Goal: Share content: Share content

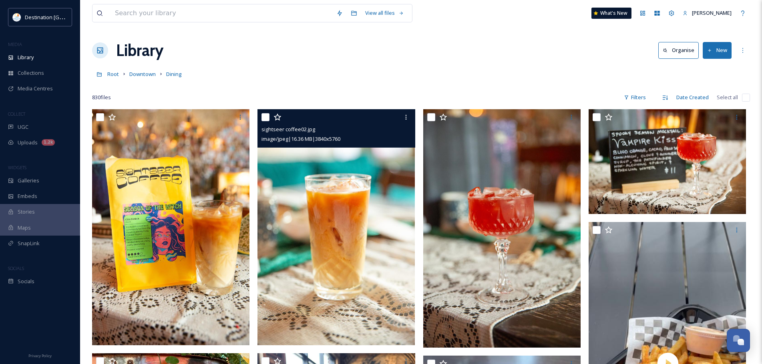
scroll to position [80, 0]
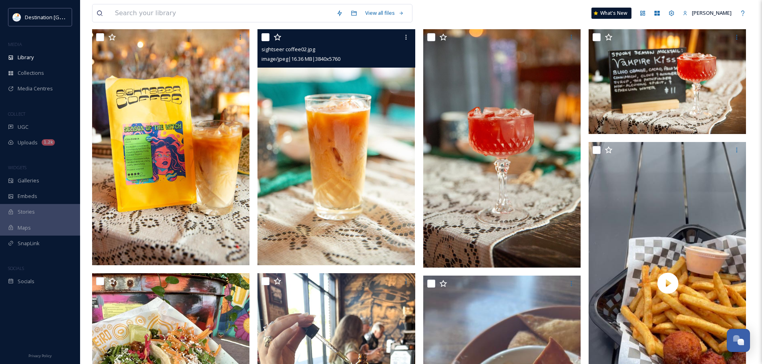
click at [317, 123] on img at bounding box center [335, 147] width 157 height 236
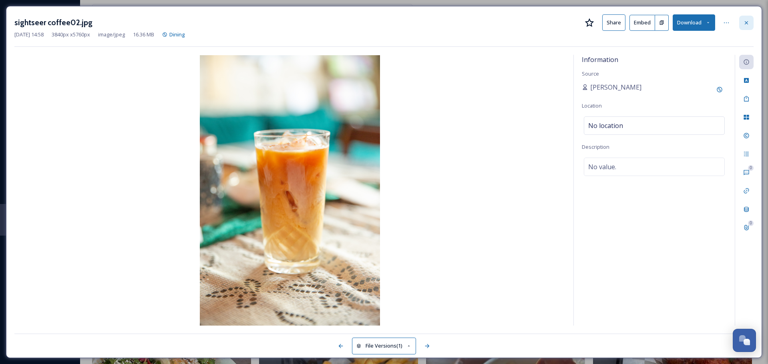
click at [742, 19] on div at bounding box center [746, 23] width 14 height 14
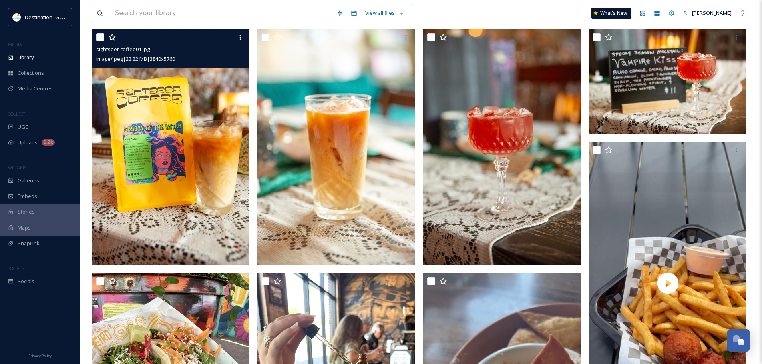
click at [185, 229] on img at bounding box center [170, 147] width 157 height 236
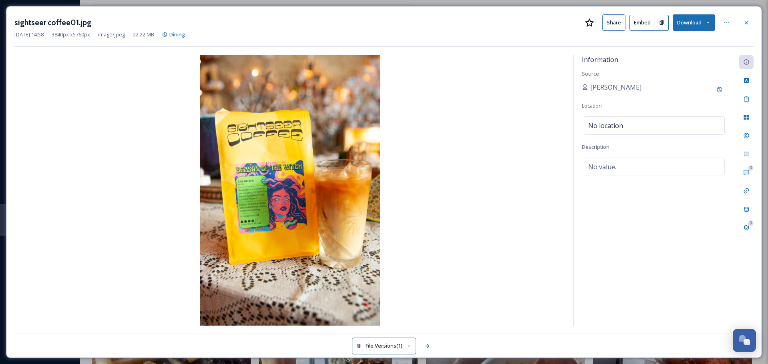
click at [72, 27] on h3 "sightseer coffee01.jpg" at bounding box center [52, 23] width 77 height 12
click at [727, 21] on icon at bounding box center [726, 23] width 6 height 6
click at [668, 37] on span "Rename File" at bounding box center [657, 40] width 29 height 8
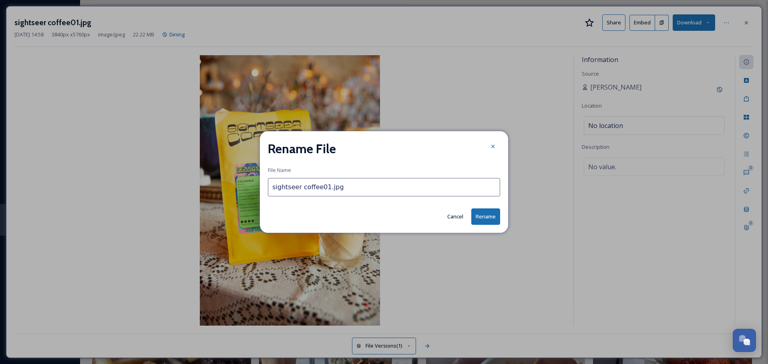
click at [272, 189] on input "sightseer coffee01.jpg" at bounding box center [384, 187] width 232 height 18
type input "Sightseer Coffee_Current_Panama City [US_STATE][GEOGRAPHIC_DATA]jpg"
click at [484, 214] on button "Rename" at bounding box center [485, 217] width 29 height 16
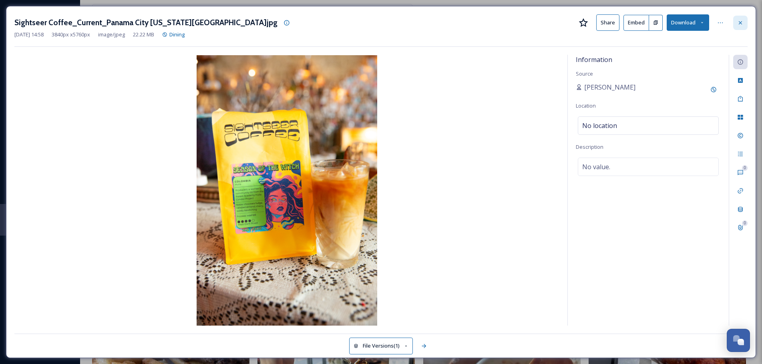
click at [740, 24] on icon at bounding box center [740, 23] width 6 height 6
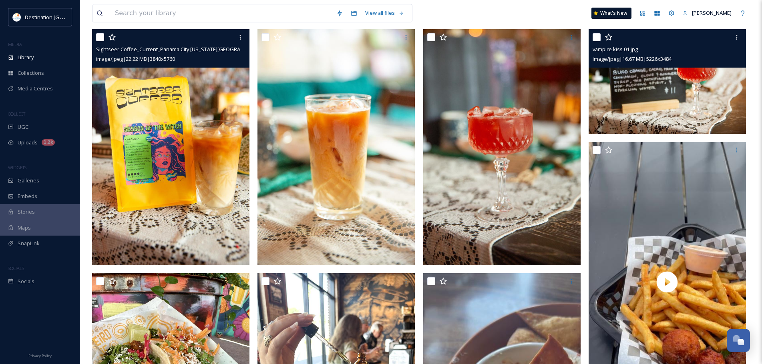
click at [666, 90] on img at bounding box center [666, 81] width 157 height 105
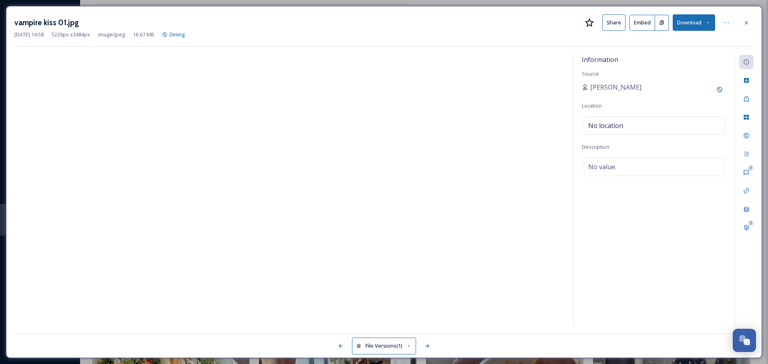
drag, startPoint x: 748, startPoint y: 21, endPoint x: 732, endPoint y: 25, distance: 16.8
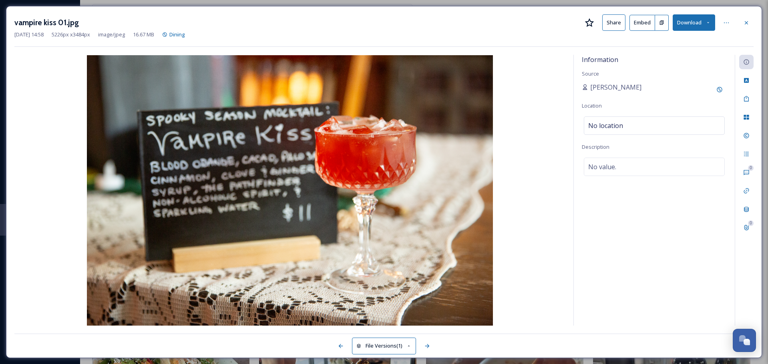
click at [748, 21] on icon at bounding box center [746, 23] width 6 height 6
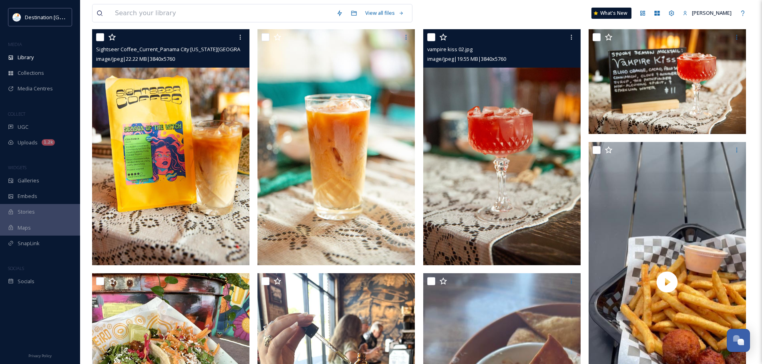
click at [531, 124] on img at bounding box center [501, 147] width 157 height 236
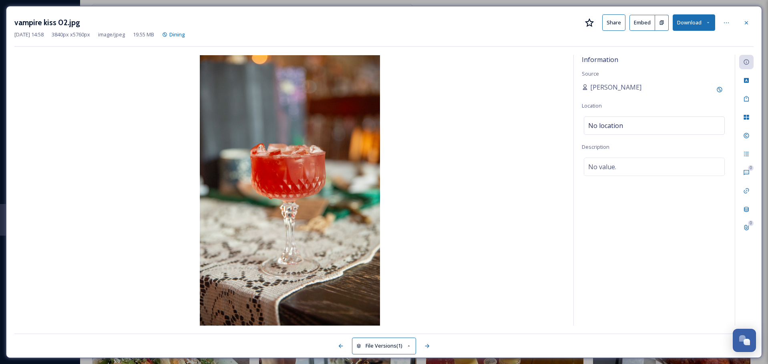
click at [717, 22] on div "vampire kiss 02.jpg Share Embed Download" at bounding box center [383, 22] width 739 height 16
click at [723, 24] on icon at bounding box center [726, 23] width 6 height 6
click at [667, 39] on span "Rename File" at bounding box center [657, 40] width 29 height 8
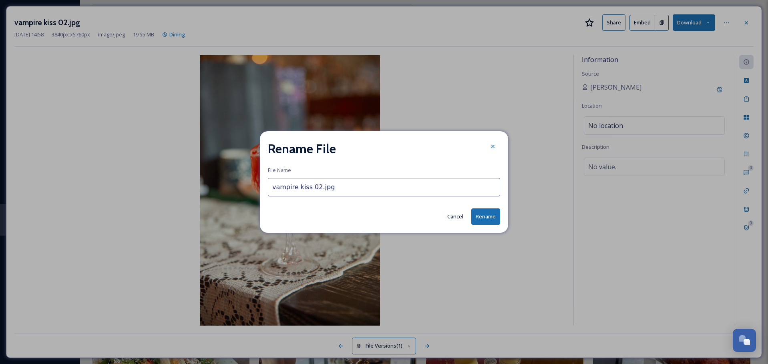
click at [296, 179] on input "vampire kiss 02.jpg" at bounding box center [384, 187] width 232 height 18
click at [273, 183] on input "vampire kiss 02.jpg" at bounding box center [384, 187] width 232 height 18
click at [319, 190] on input "Vampire Kiss 02.jpg" at bounding box center [384, 187] width 232 height 18
type input "Vampire Kiss_Current_Panama City, [US_STATE][GEOGRAPHIC_DATA]jpg"
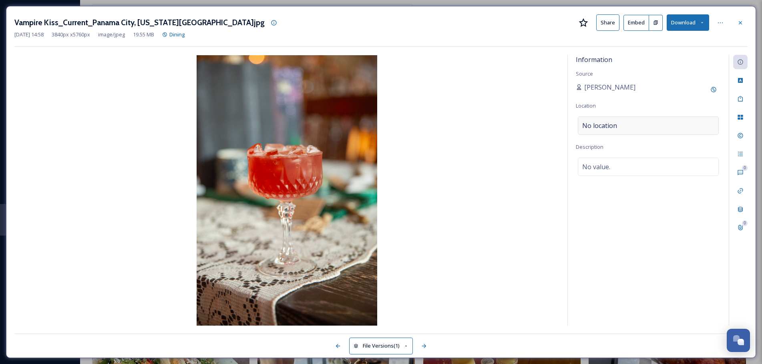
click at [627, 125] on div "No location" at bounding box center [648, 125] width 141 height 18
click at [627, 125] on input at bounding box center [648, 126] width 140 height 18
type input "Current"
click at [608, 189] on div "Information Source [PERSON_NAME] Location No location Description No value." at bounding box center [648, 190] width 161 height 271
click at [603, 169] on span "No value." at bounding box center [596, 167] width 28 height 10
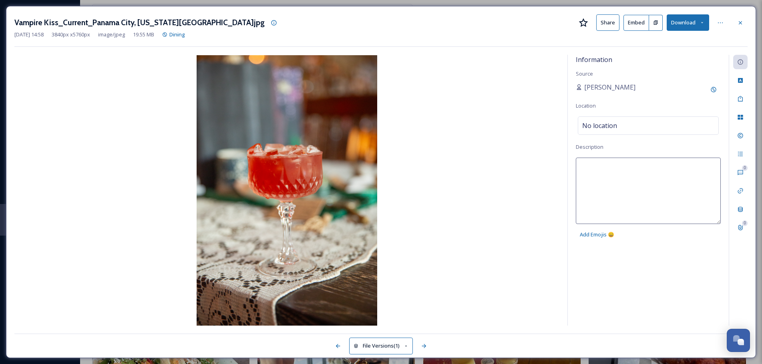
click at [604, 178] on textarea at bounding box center [648, 191] width 145 height 66
paste textarea "[URL][DOMAIN_NAME][DOMAIN_NAME]"
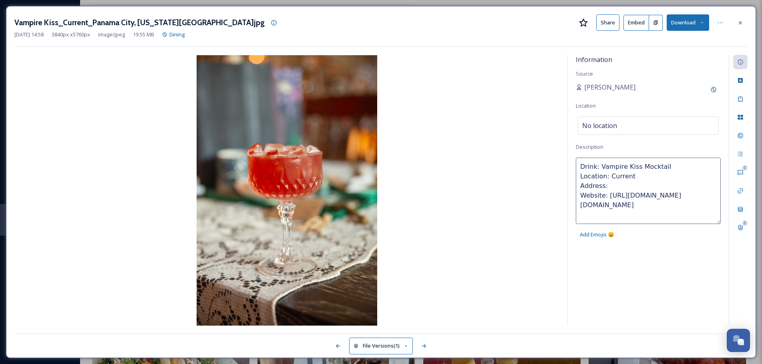
scroll to position [5, 0]
click at [638, 178] on textarea "Drink: Vampire Kiss Mocktail Location: Current Address: Website: [URL][DOMAIN_N…" at bounding box center [648, 191] width 145 height 66
click at [623, 182] on textarea "Drink: Vampire Kiss Mocktail Location: Current Address: Website: [URL][DOMAIN_N…" at bounding box center [648, 191] width 145 height 66
click at [618, 214] on textarea "Drink: Vampire Kiss Mocktail Location: Current Address: [STREET_ADDRESS][PERSON…" at bounding box center [648, 191] width 145 height 66
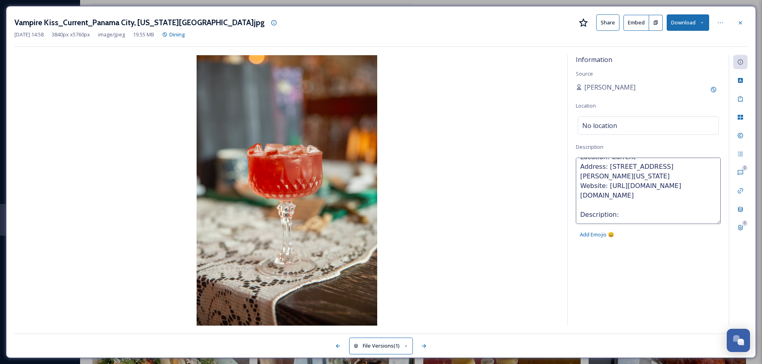
click at [634, 215] on textarea "Drink: Vampire Kiss Mocktail Location: Current Address: [STREET_ADDRESS][PERSON…" at bounding box center [648, 191] width 145 height 66
paste textarea "A hauntingly bold non-alcoholic cocktail, the Vampire Kiss Mocktail layers the …"
type textarea "Drink: Vampire Kiss Mocktail Location: Current Address: [STREET_ADDRESS][PERSON…"
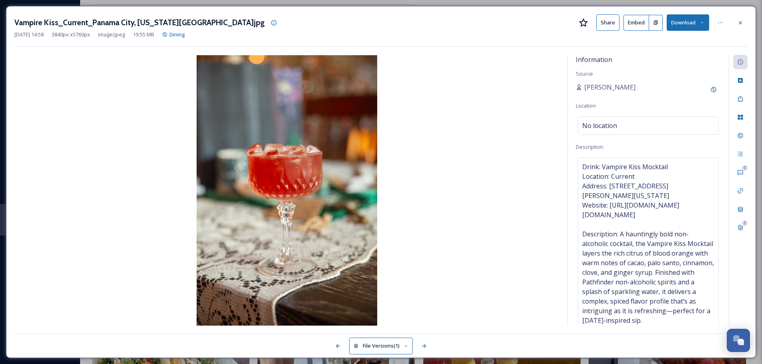
click at [638, 269] on div "Information Source [PERSON_NAME] Location No location Description Drink: Vampir…" at bounding box center [648, 190] width 161 height 271
click at [614, 25] on button "Share" at bounding box center [607, 22] width 23 height 16
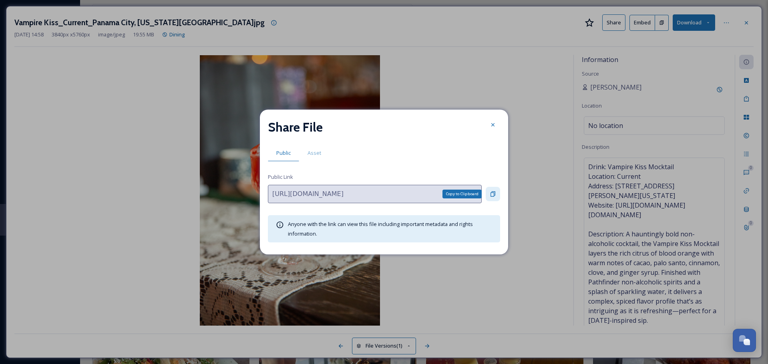
click at [493, 193] on icon at bounding box center [493, 194] width 6 height 6
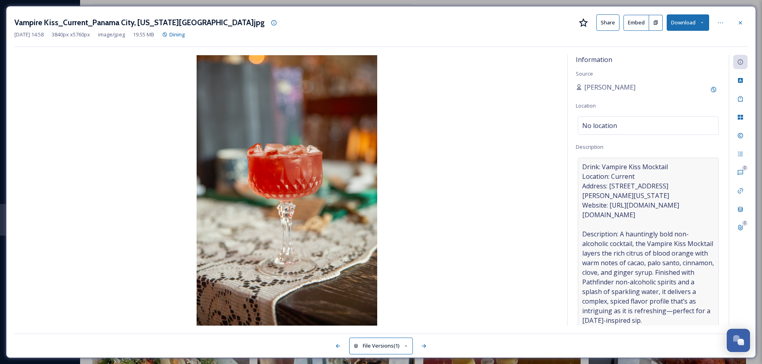
click at [677, 197] on span "Drink: Vampire Kiss Mocktail Location: Current Address: [STREET_ADDRESS][PERSON…" at bounding box center [648, 243] width 132 height 163
click at [683, 257] on div "Information Source [PERSON_NAME] Location No location Description Drink: Vampir…" at bounding box center [648, 190] width 161 height 271
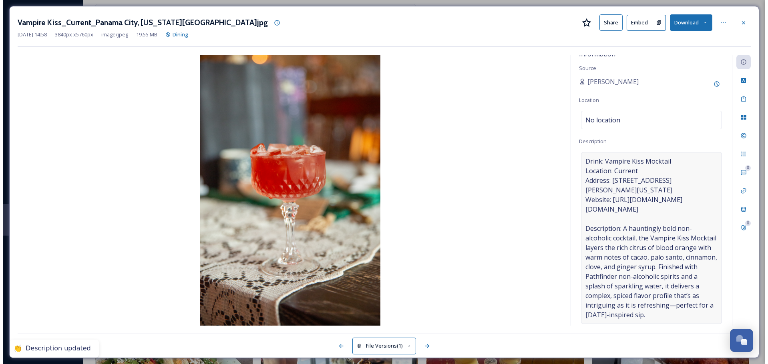
scroll to position [0, 0]
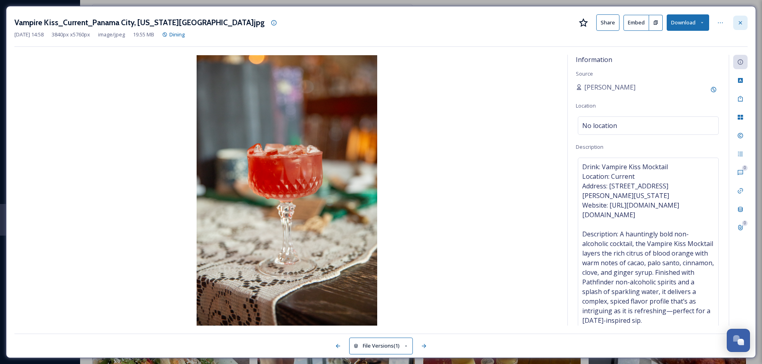
click at [737, 26] on div at bounding box center [740, 23] width 14 height 14
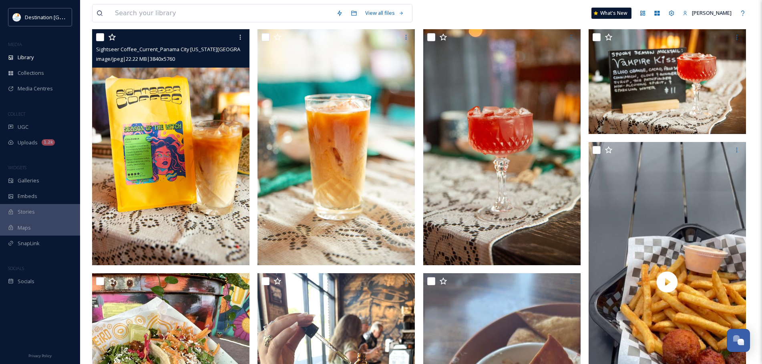
click at [130, 162] on img at bounding box center [170, 147] width 157 height 236
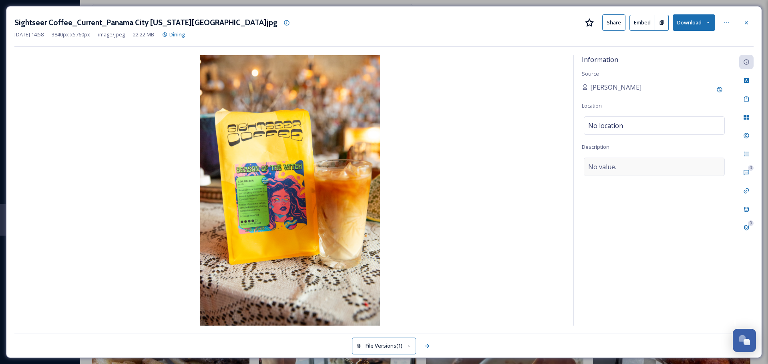
click at [626, 168] on div "No value." at bounding box center [654, 167] width 141 height 18
click at [626, 168] on textarea at bounding box center [654, 191] width 145 height 66
type textarea "D"
type textarea "Drink: Sightseer Iced Coffee Location"
click at [618, 127] on span "No location" at bounding box center [605, 126] width 35 height 10
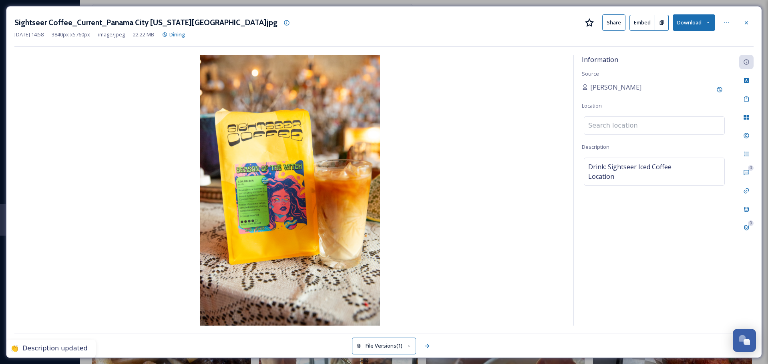
click at [611, 124] on input at bounding box center [654, 126] width 140 height 18
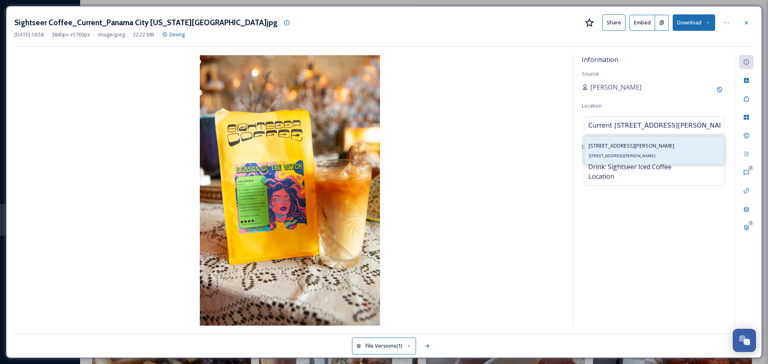
type input "Current [STREET_ADDRESS][PERSON_NAME]"
click at [621, 148] on span "[STREET_ADDRESS][PERSON_NAME]" at bounding box center [631, 145] width 86 height 7
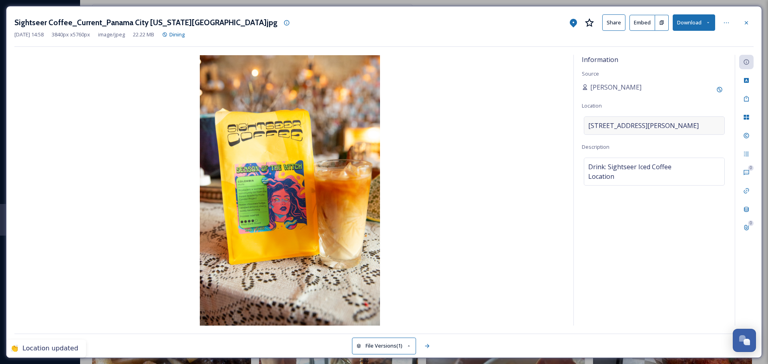
click at [598, 127] on span "[STREET_ADDRESS][PERSON_NAME]" at bounding box center [643, 126] width 110 height 10
click at [594, 127] on input at bounding box center [654, 126] width 140 height 18
type input "Current"
click at [641, 177] on span "Drink: Sightseer Iced Coffee Location" at bounding box center [629, 171] width 83 height 19
click at [745, 21] on icon at bounding box center [746, 23] width 6 height 6
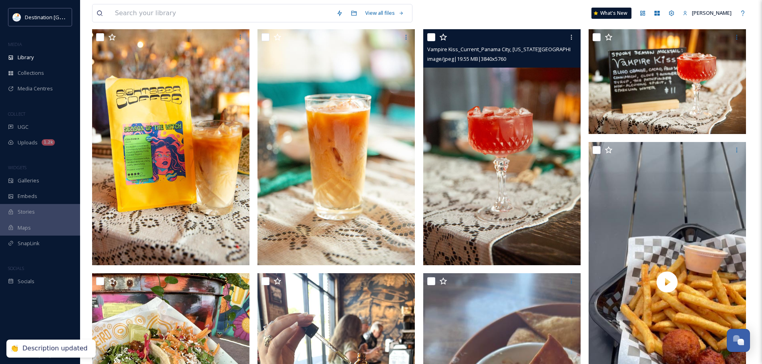
click at [492, 136] on img at bounding box center [501, 147] width 157 height 236
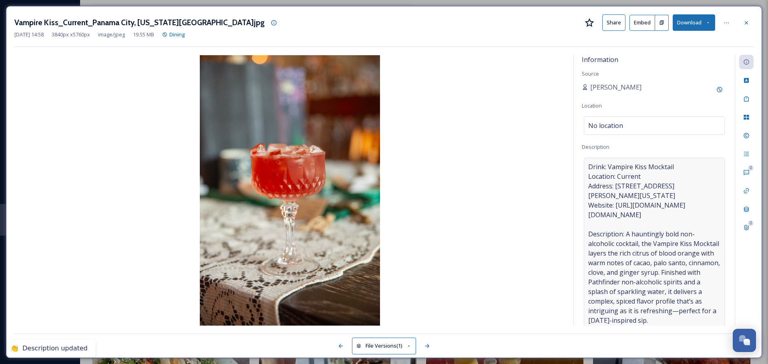
click at [619, 215] on span "Drink: Vampire Kiss Mocktail Location: Current Address: [STREET_ADDRESS][PERSON…" at bounding box center [654, 243] width 132 height 163
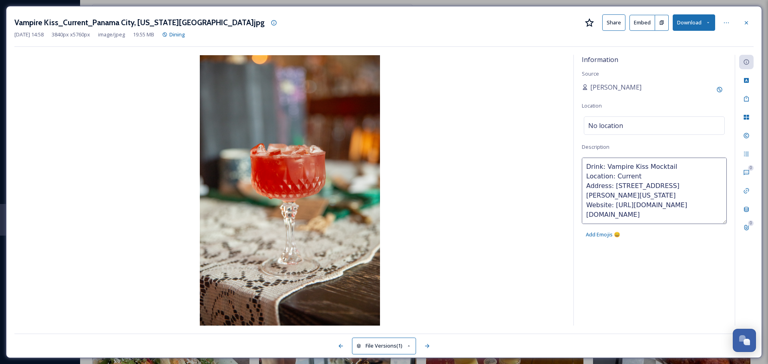
drag, startPoint x: 712, startPoint y: 215, endPoint x: 536, endPoint y: 155, distance: 186.0
click at [537, 155] on div "Information Source [PERSON_NAME] Location No location Description Drink: Vampir…" at bounding box center [383, 190] width 739 height 271
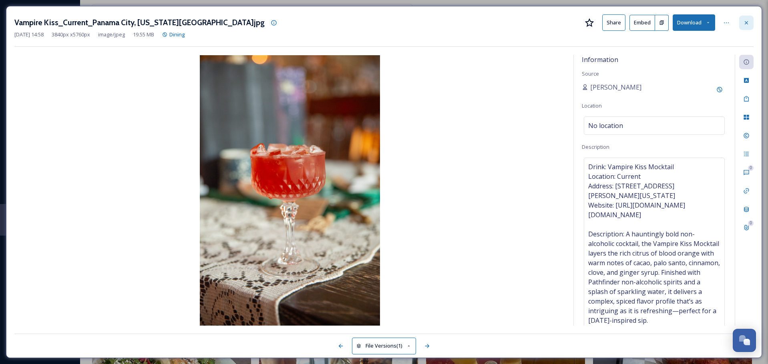
click at [749, 26] on div at bounding box center [746, 23] width 14 height 14
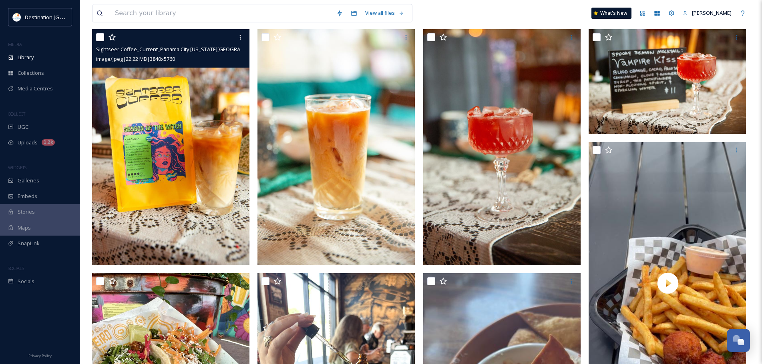
click at [135, 176] on img at bounding box center [170, 147] width 157 height 236
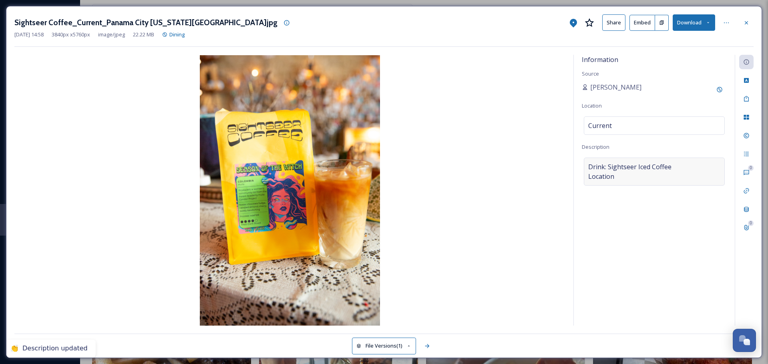
click at [634, 171] on span "Drink: Sightseer Iced Coffee Location" at bounding box center [629, 171] width 83 height 19
drag, startPoint x: 626, startPoint y: 186, endPoint x: 557, endPoint y: 155, distance: 75.4
click at [557, 155] on div "Information Source [PERSON_NAME] Location Current Description Drink: Sightseer …" at bounding box center [383, 190] width 739 height 271
paste textarea "Vampire Kiss Mocktail Location: Current Address: [STREET_ADDRESS][PERSON_NAME][…"
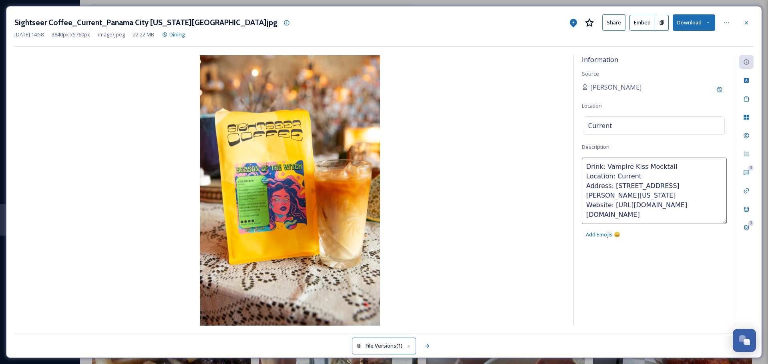
drag, startPoint x: 673, startPoint y: 165, endPoint x: 605, endPoint y: 167, distance: 67.7
click at [605, 167] on textarea "Drink: Vampire Kiss Mocktail Location: Current Address: [STREET_ADDRESS][PERSON…" at bounding box center [654, 191] width 145 height 66
click at [711, 215] on textarea "Drink: Sightseer Iced Coffee Location: Current Address: [STREET_ADDRESS][PERSON…" at bounding box center [654, 191] width 145 height 66
paste textarea "Brewed with purpose and bold flavor, Sightseer Iced Coffee is crafted by a woma…"
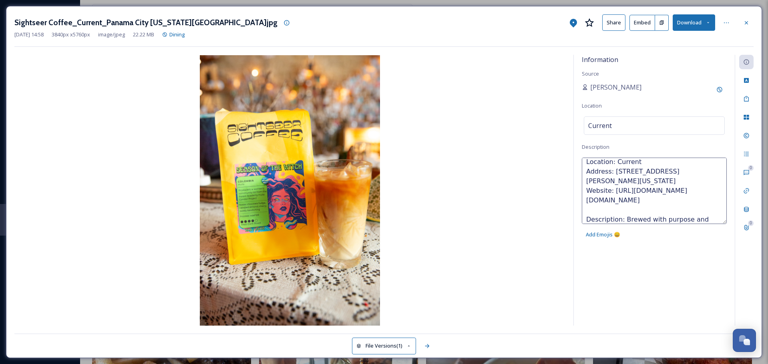
scroll to position [101, 0]
click at [649, 174] on textarea "Drink: Sightseer Iced Coffee Location: Current Address: [STREET_ADDRESS][PERSON…" at bounding box center [654, 191] width 145 height 66
drag, startPoint x: 704, startPoint y: 223, endPoint x: 693, endPoint y: 207, distance: 19.3
click at [693, 207] on textarea "Drink: Sightseer Iced Coffee Location: Current Address: [STREET_ADDRESS][PERSON…" at bounding box center [654, 191] width 145 height 66
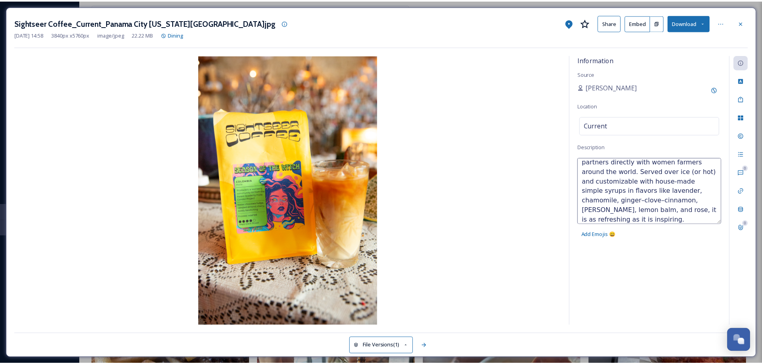
scroll to position [96, 0]
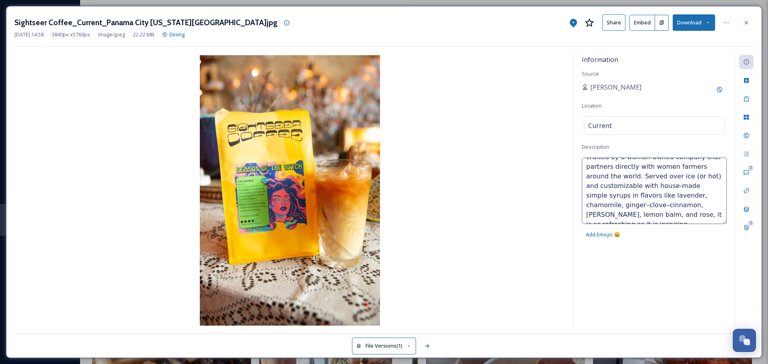
type textarea "Drink: Sightseer Iced Coffee Location: Current Address: [STREET_ADDRESS][PERSON…"
click at [618, 24] on button "Share" at bounding box center [613, 22] width 23 height 16
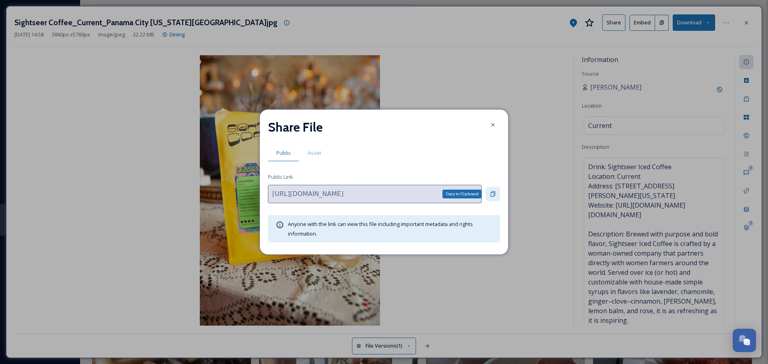
click at [492, 195] on icon at bounding box center [493, 194] width 6 height 6
click at [491, 128] on div at bounding box center [493, 125] width 14 height 14
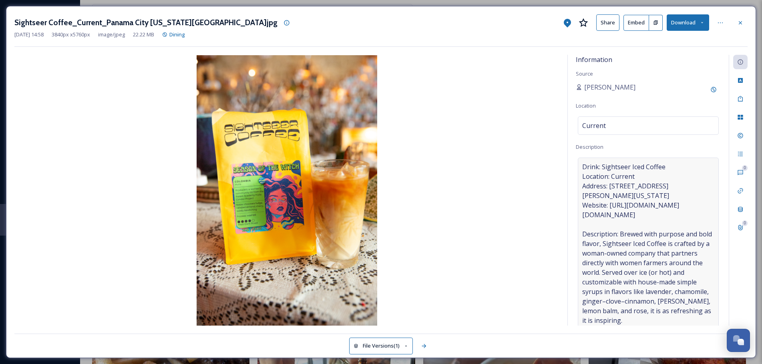
scroll to position [6, 0]
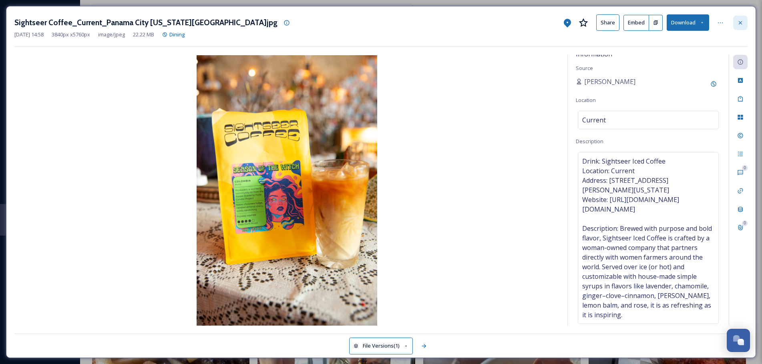
click at [738, 20] on icon at bounding box center [740, 23] width 6 height 6
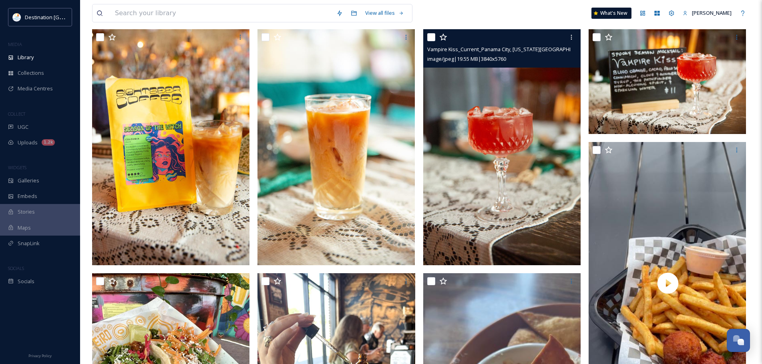
click at [504, 151] on img at bounding box center [501, 147] width 157 height 236
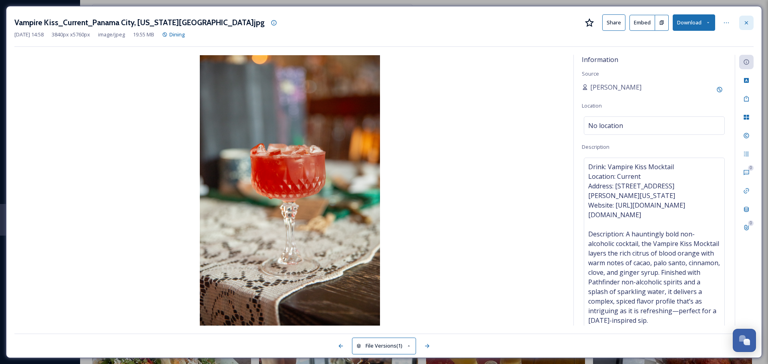
click at [747, 25] on icon at bounding box center [746, 23] width 6 height 6
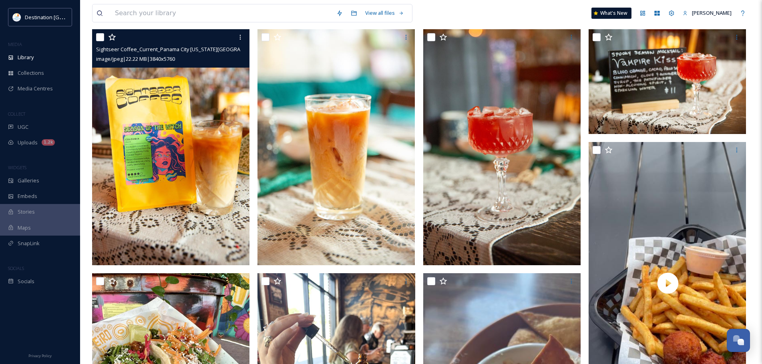
click at [182, 144] on img at bounding box center [170, 147] width 157 height 236
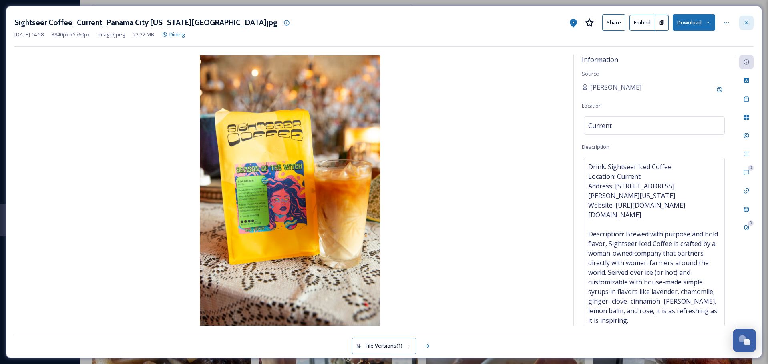
click at [741, 22] on div at bounding box center [746, 23] width 14 height 14
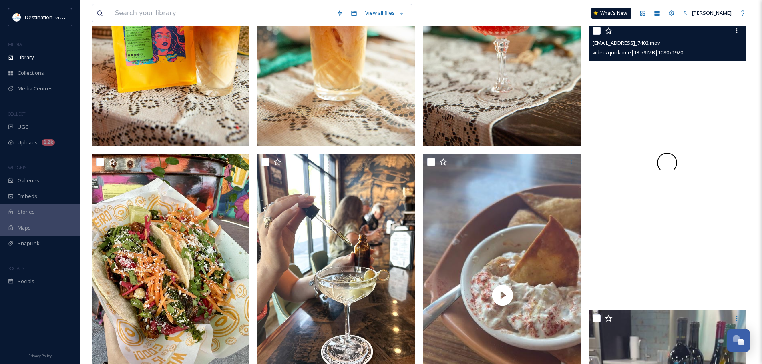
scroll to position [200, 0]
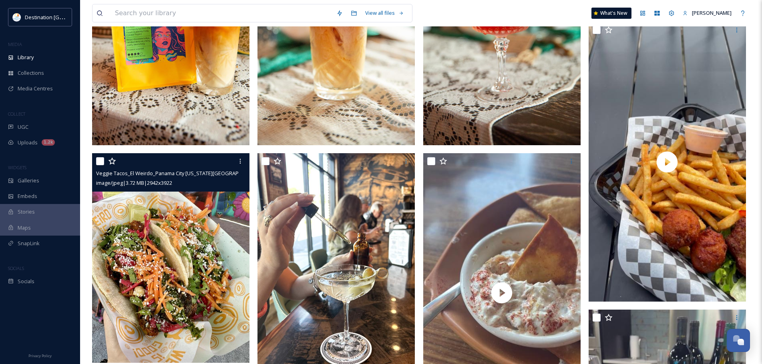
click at [169, 254] on img at bounding box center [170, 258] width 157 height 210
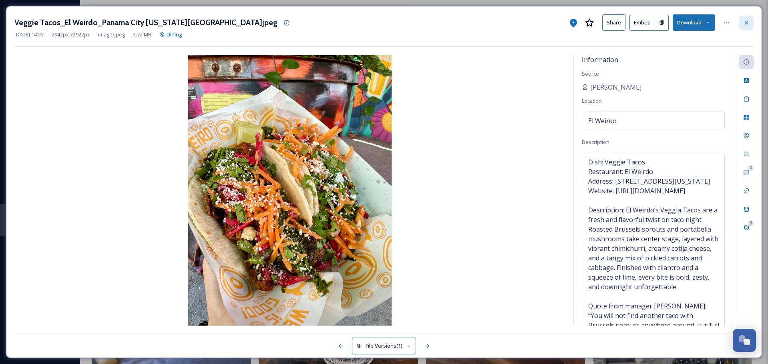
click at [746, 22] on icon at bounding box center [746, 22] width 3 height 3
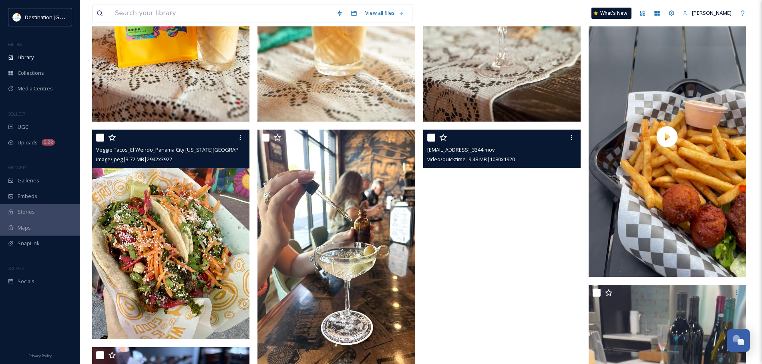
scroll to position [240, 0]
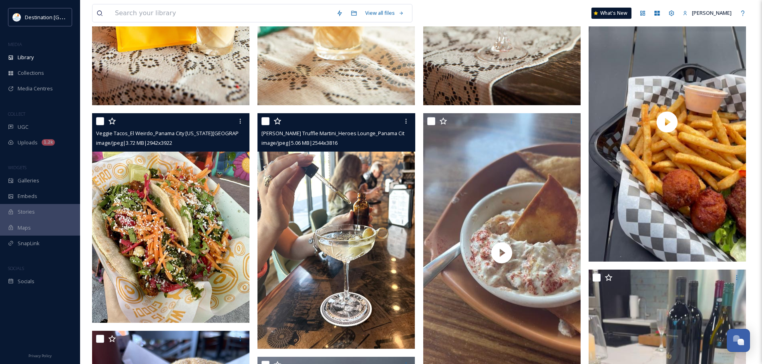
click at [341, 287] on img at bounding box center [335, 231] width 157 height 236
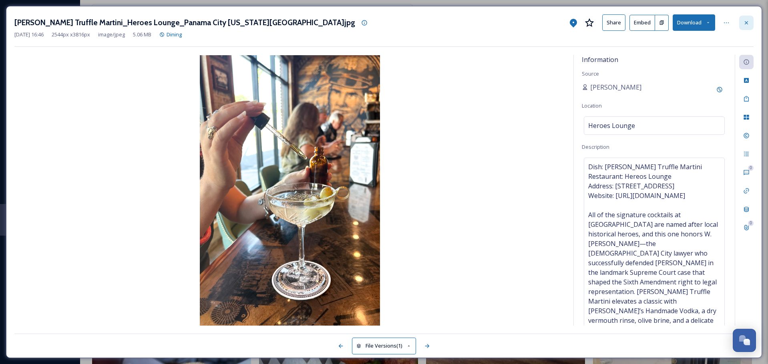
click at [744, 22] on icon at bounding box center [746, 23] width 6 height 6
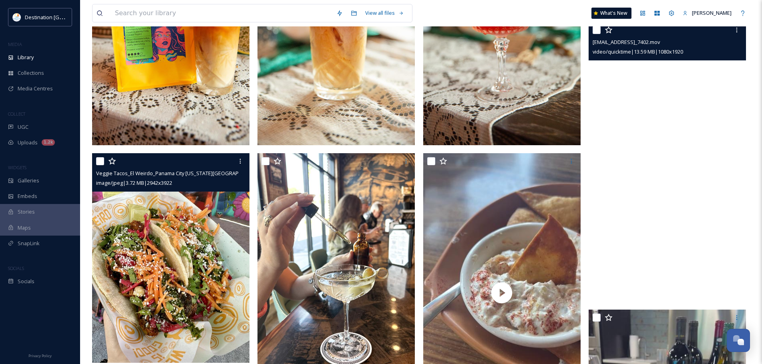
click at [186, 254] on img at bounding box center [170, 258] width 157 height 210
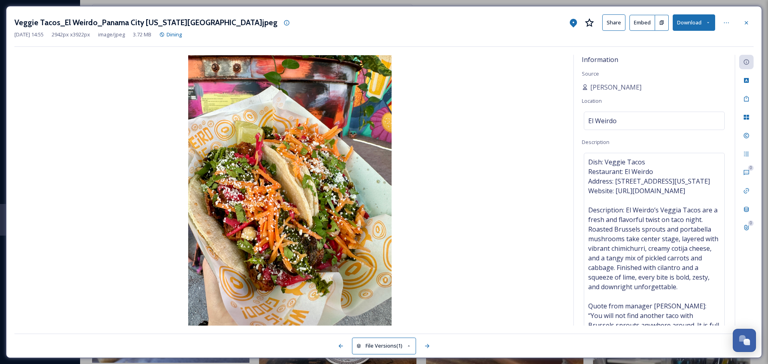
click at [609, 22] on button "Share" at bounding box center [613, 22] width 23 height 16
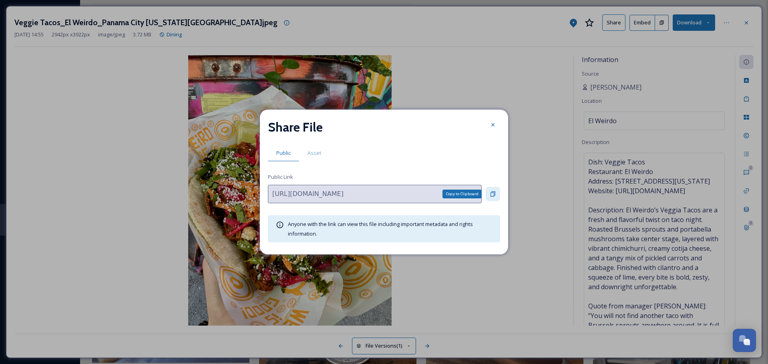
click at [494, 193] on icon at bounding box center [493, 194] width 6 height 6
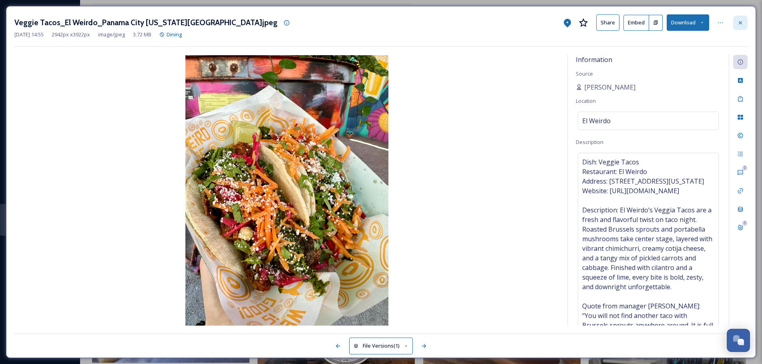
click at [738, 21] on icon at bounding box center [740, 23] width 6 height 6
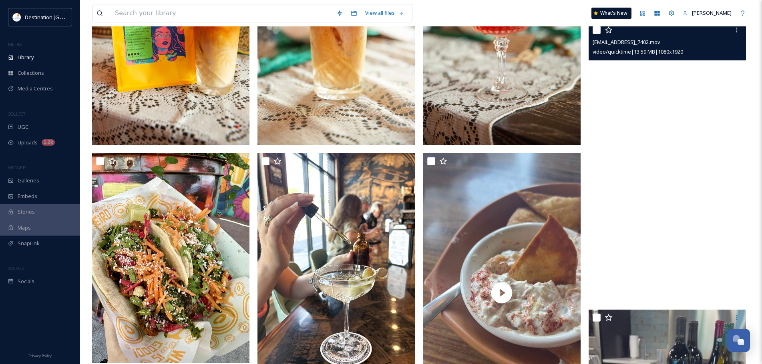
click at [179, 76] on img at bounding box center [170, 27] width 157 height 236
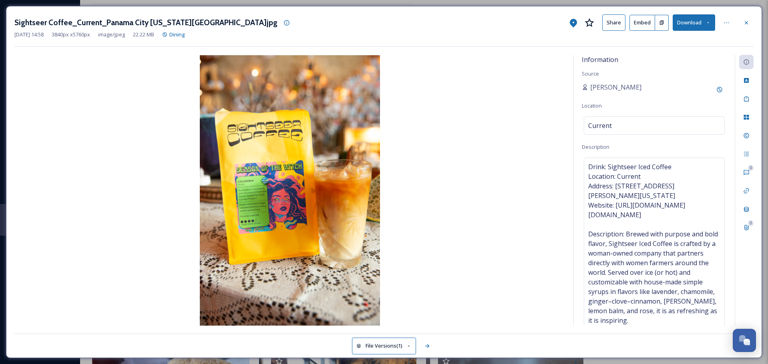
click at [621, 22] on button "Share" at bounding box center [613, 22] width 23 height 16
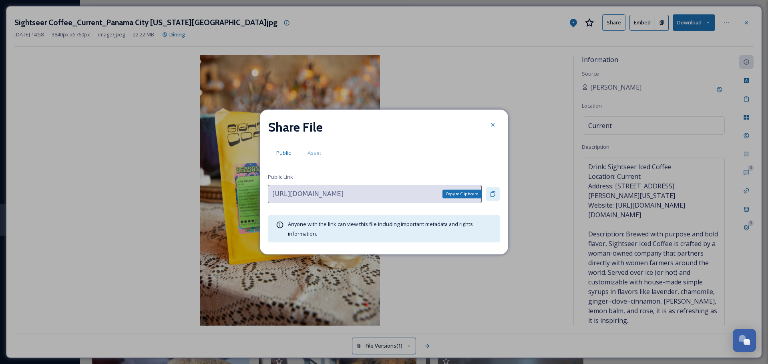
click at [486, 196] on div "Copy to Clipboard" at bounding box center [493, 194] width 14 height 14
click at [489, 122] on div at bounding box center [493, 125] width 14 height 14
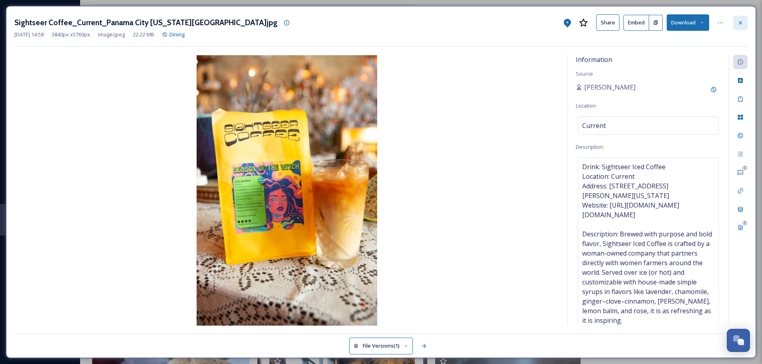
click at [741, 21] on icon at bounding box center [740, 22] width 3 height 3
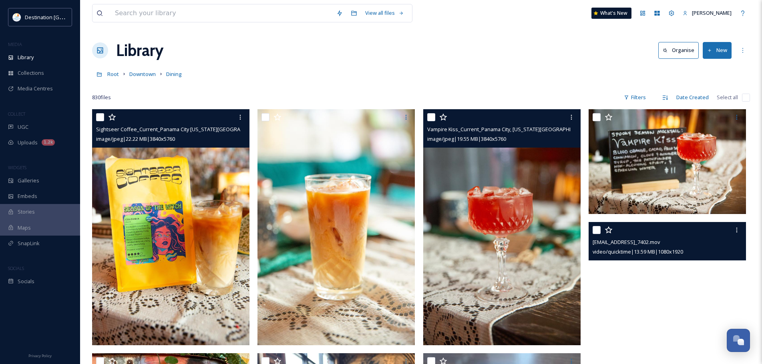
click at [490, 171] on img at bounding box center [501, 227] width 157 height 236
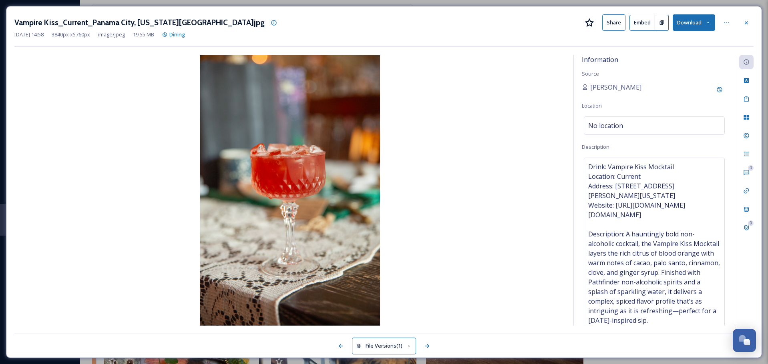
click at [612, 23] on button "Share" at bounding box center [613, 22] width 23 height 16
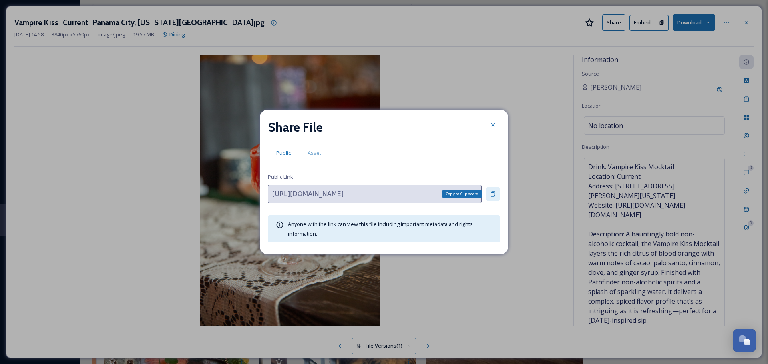
click at [492, 194] on icon at bounding box center [493, 194] width 6 height 6
